Goal: Information Seeking & Learning: Learn about a topic

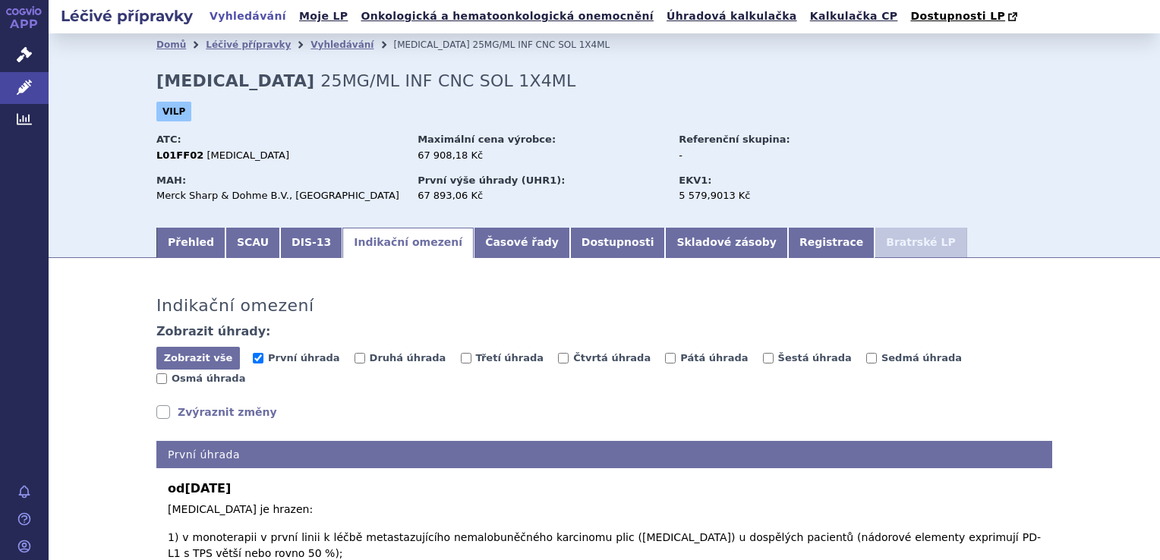
scroll to position [468, 0]
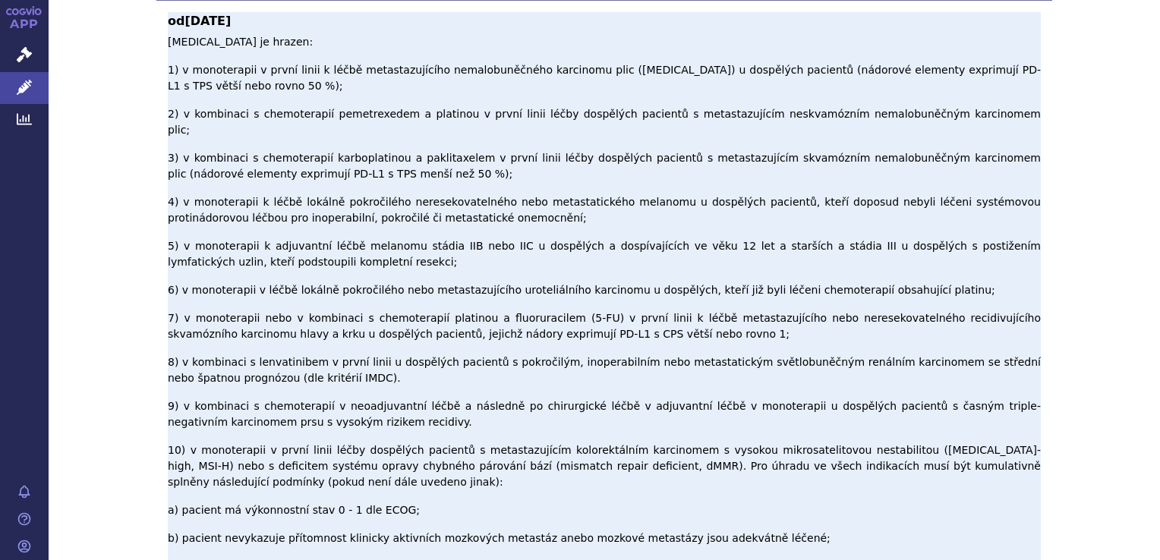
click at [484, 65] on p "[MEDICAL_DATA] je hrazen: 1) v monoterapii v první linii k léčbě metastazujícíh…" at bounding box center [604, 478] width 873 height 888
drag, startPoint x: 484, startPoint y: 65, endPoint x: 491, endPoint y: 71, distance: 9.1
click at [491, 71] on p "[MEDICAL_DATA] je hrazen: 1) v monoterapii v první linii k léčbě metastazujícíh…" at bounding box center [604, 478] width 873 height 888
click at [499, 72] on p "[MEDICAL_DATA] je hrazen: 1) v monoterapii v první linii k léčbě metastazujícíh…" at bounding box center [604, 478] width 873 height 888
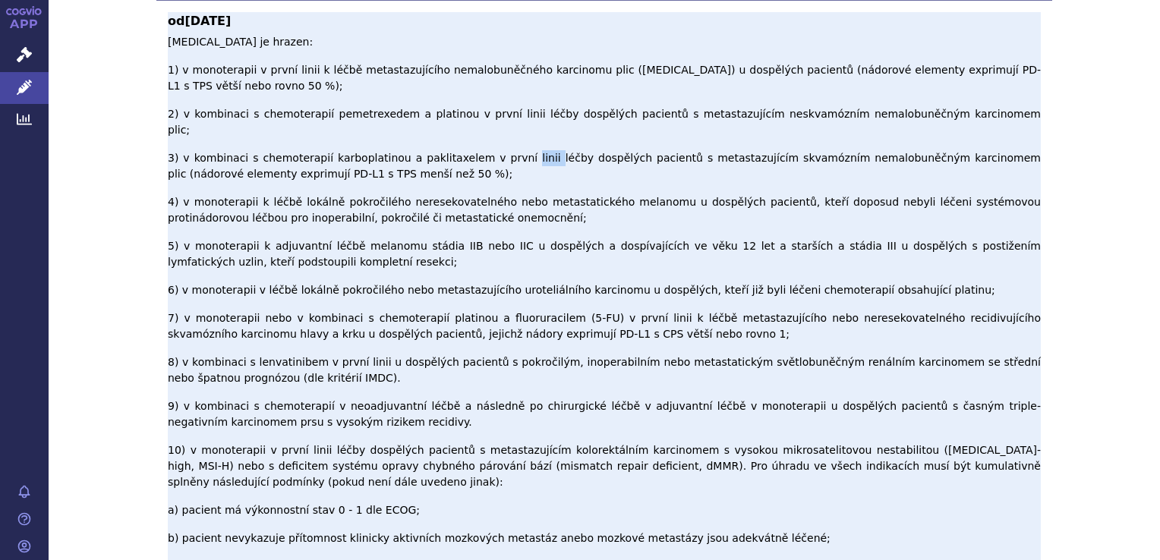
click at [499, 72] on p "[MEDICAL_DATA] je hrazen: 1) v monoterapii v první linii k léčbě metastazujícíh…" at bounding box center [604, 478] width 873 height 888
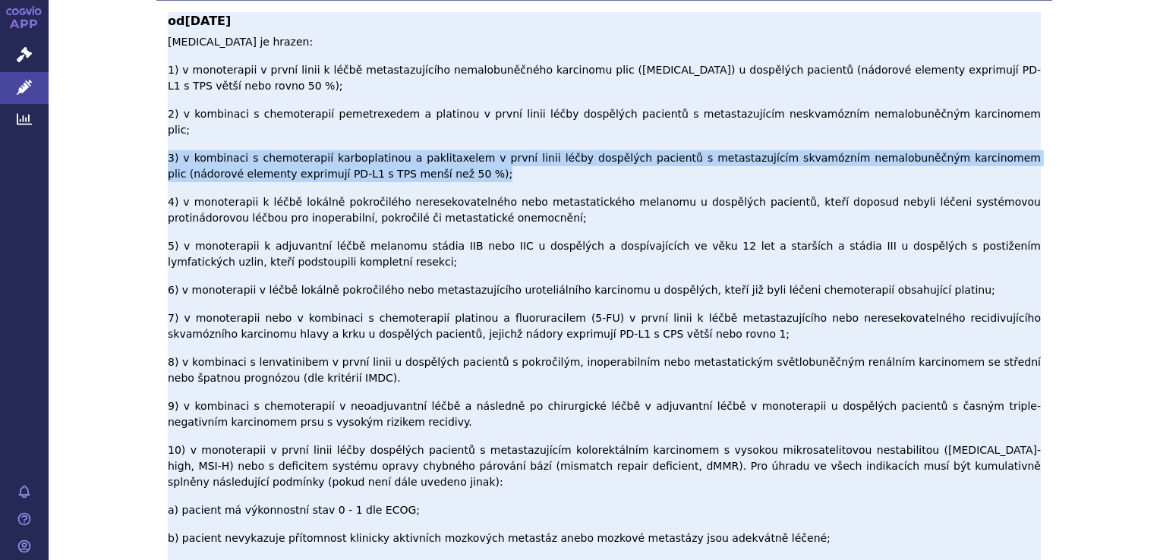
click at [499, 72] on p "[MEDICAL_DATA] je hrazen: 1) v monoterapii v první linii k léčbě metastazujícíh…" at bounding box center [604, 478] width 873 height 888
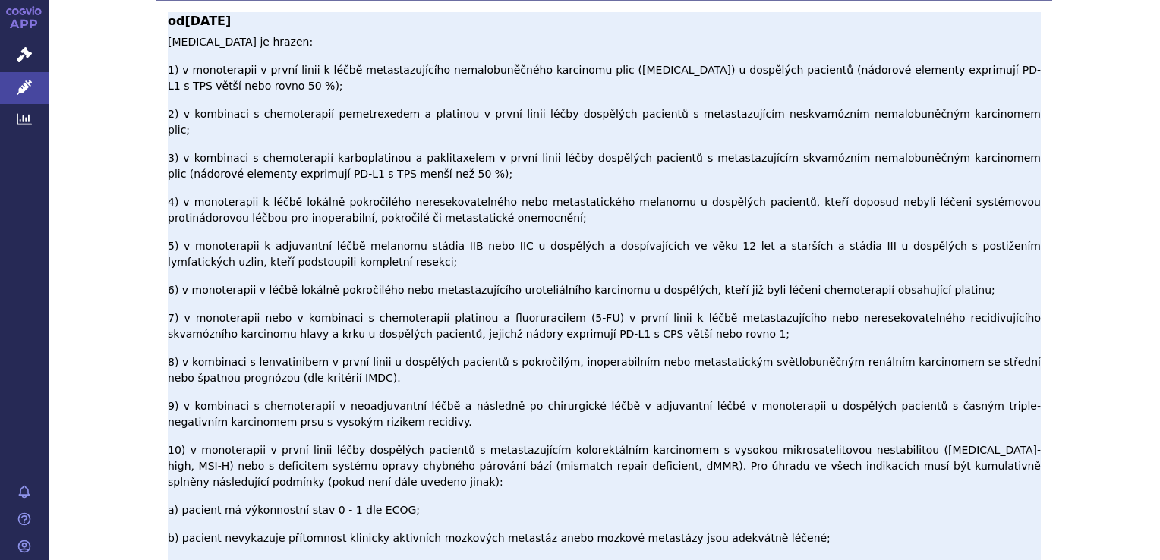
drag, startPoint x: 499, startPoint y: 72, endPoint x: 447, endPoint y: 64, distance: 52.3
click at [447, 64] on p "[MEDICAL_DATA] je hrazen: 1) v monoterapii v první linii k léčbě metastazujícíh…" at bounding box center [604, 478] width 873 height 888
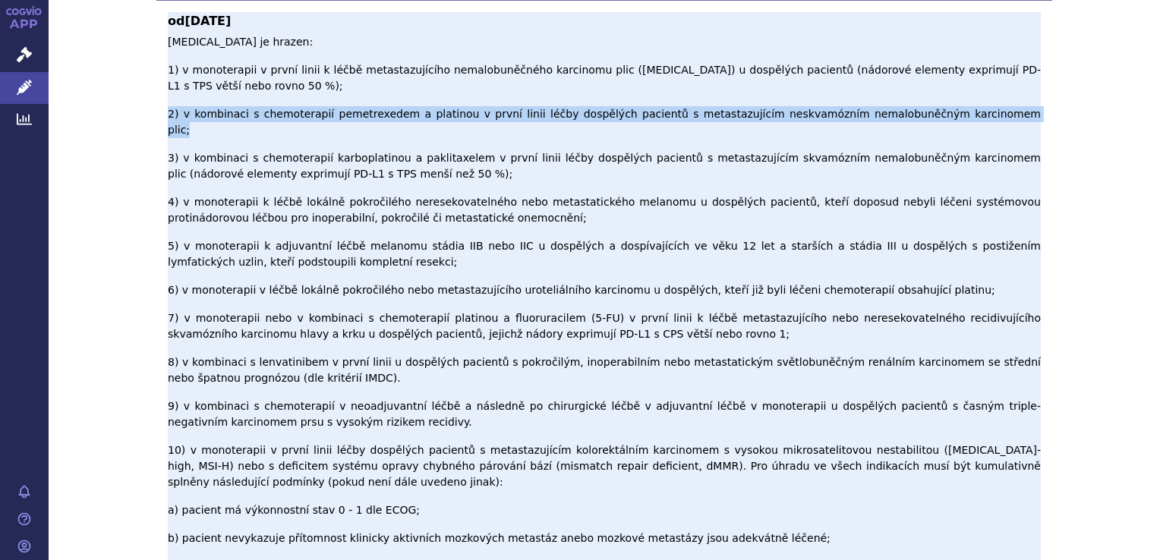
click at [447, 64] on p "[MEDICAL_DATA] je hrazen: 1) v monoterapii v první linii k léčbě metastazujícíh…" at bounding box center [604, 478] width 873 height 888
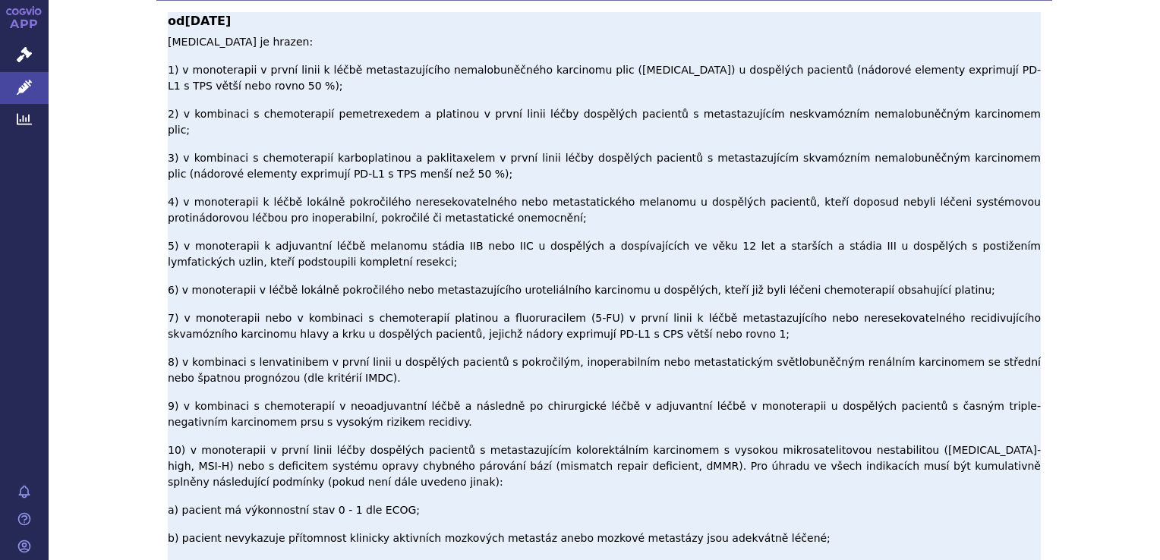
drag, startPoint x: 447, startPoint y: 64, endPoint x: 443, endPoint y: 72, distance: 9.2
click at [443, 72] on p "[MEDICAL_DATA] je hrazen: 1) v monoterapii v první linii k léčbě metastazujícíh…" at bounding box center [604, 478] width 873 height 888
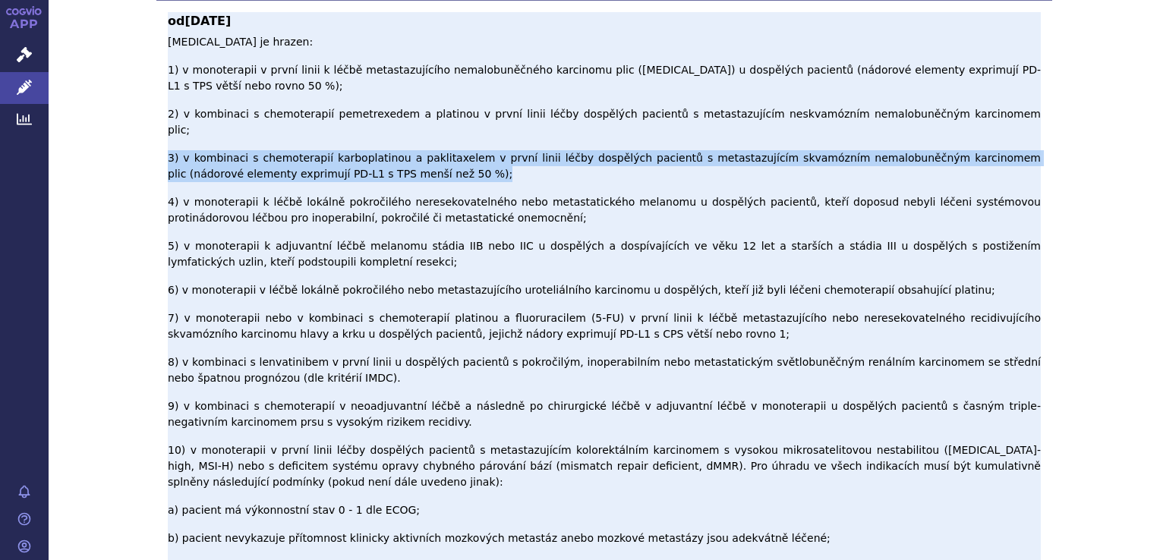
click at [443, 72] on p "[MEDICAL_DATA] je hrazen: 1) v monoterapii v první linii k léčbě metastazujícíh…" at bounding box center [604, 478] width 873 height 888
